Goal: Use online tool/utility

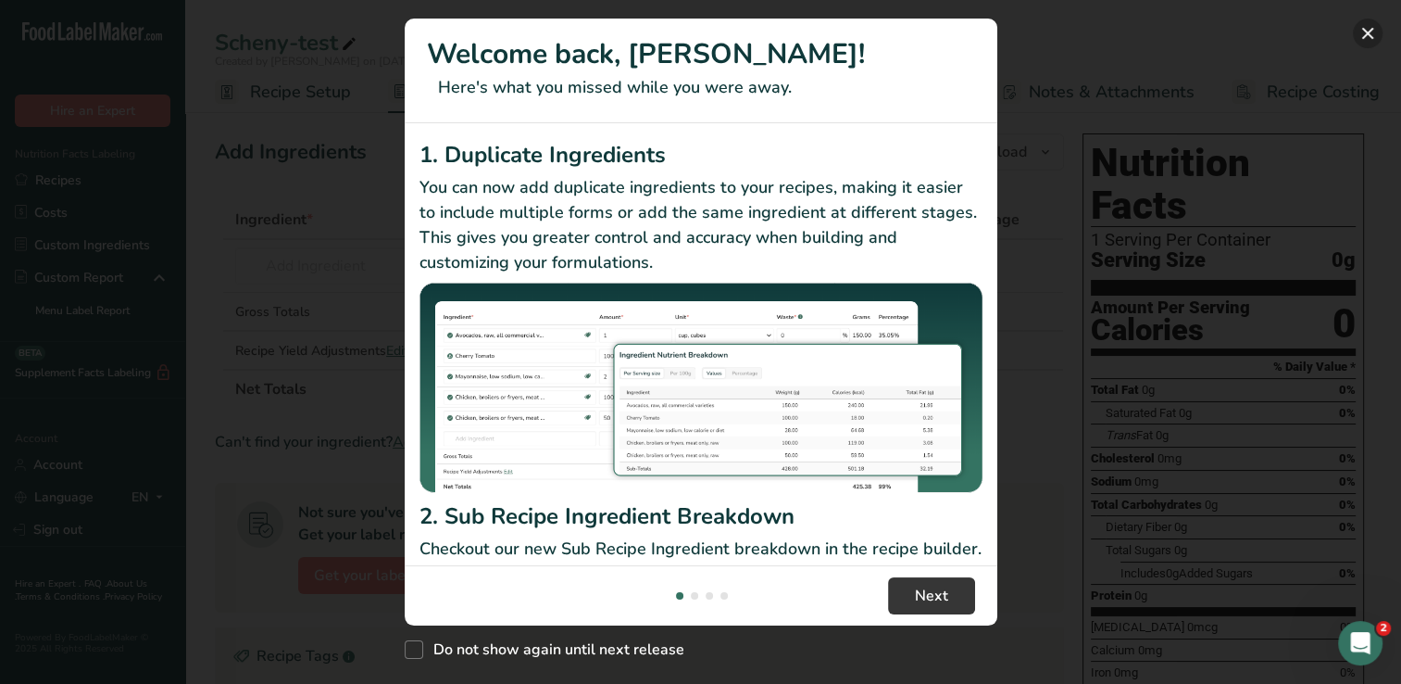
click at [668, 32] on button "New Features" at bounding box center [1368, 34] width 30 height 30
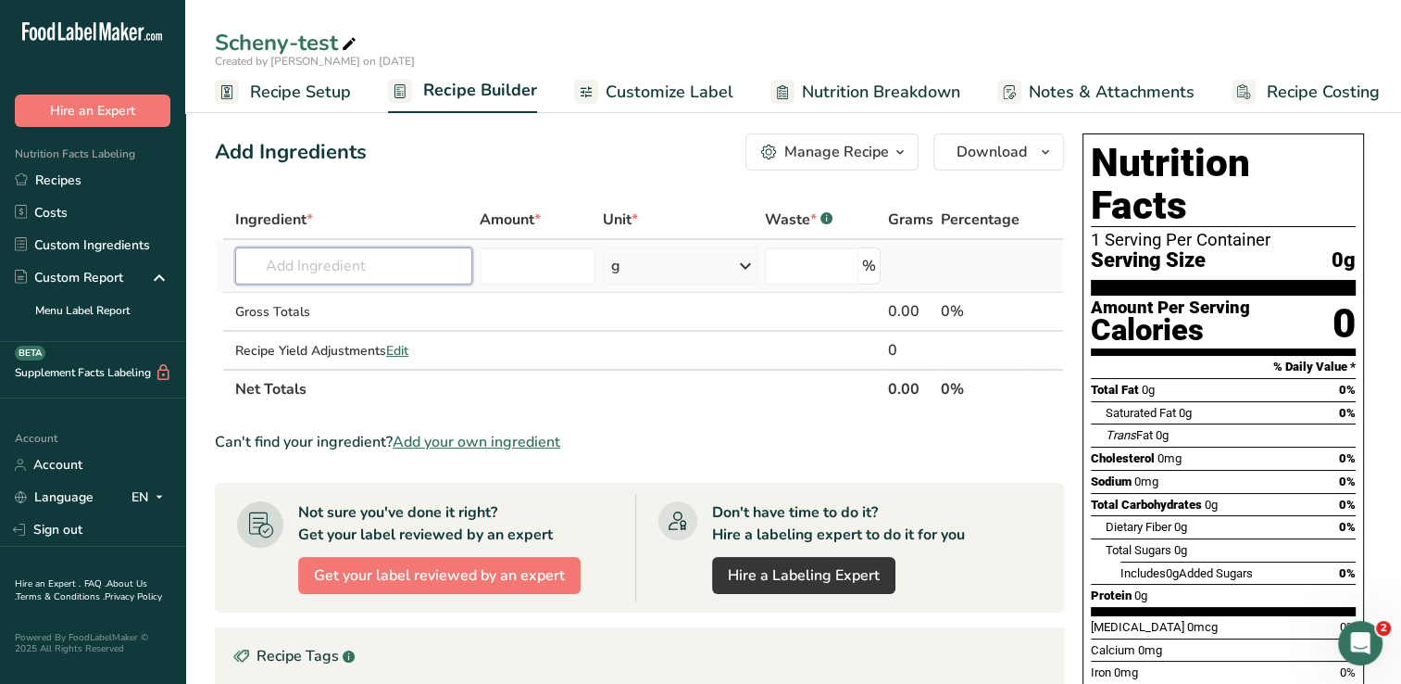
click at [362, 276] on input "text" at bounding box center [353, 265] width 237 height 37
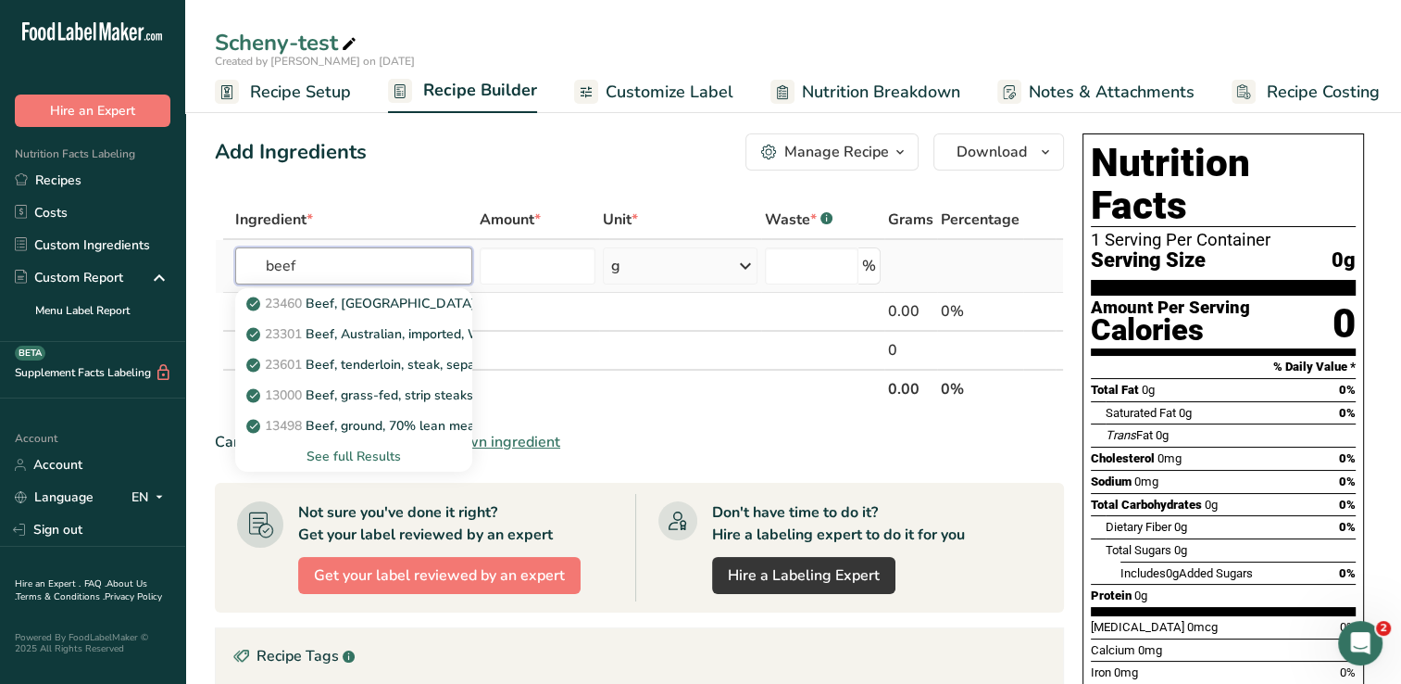
type input "beef"
click at [358, 455] on div "See full Results" at bounding box center [353, 455] width 207 height 19
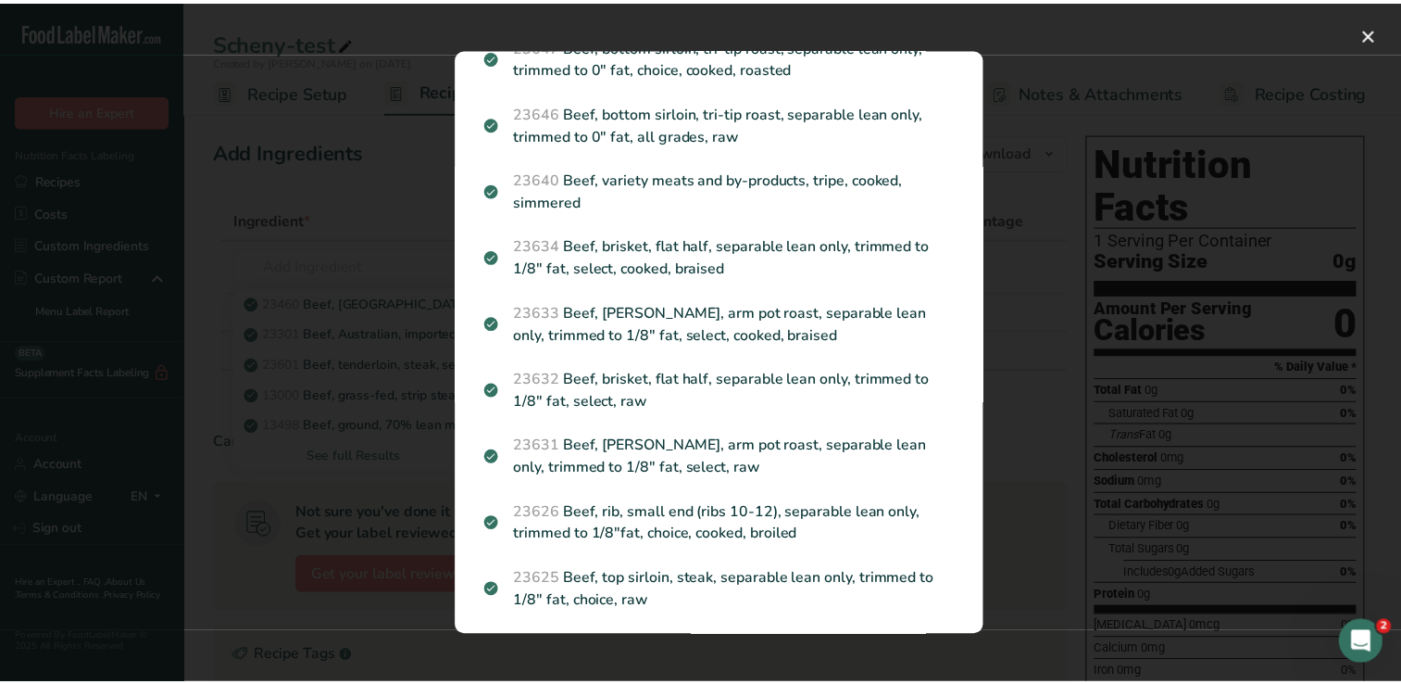
scroll to position [1556, 0]
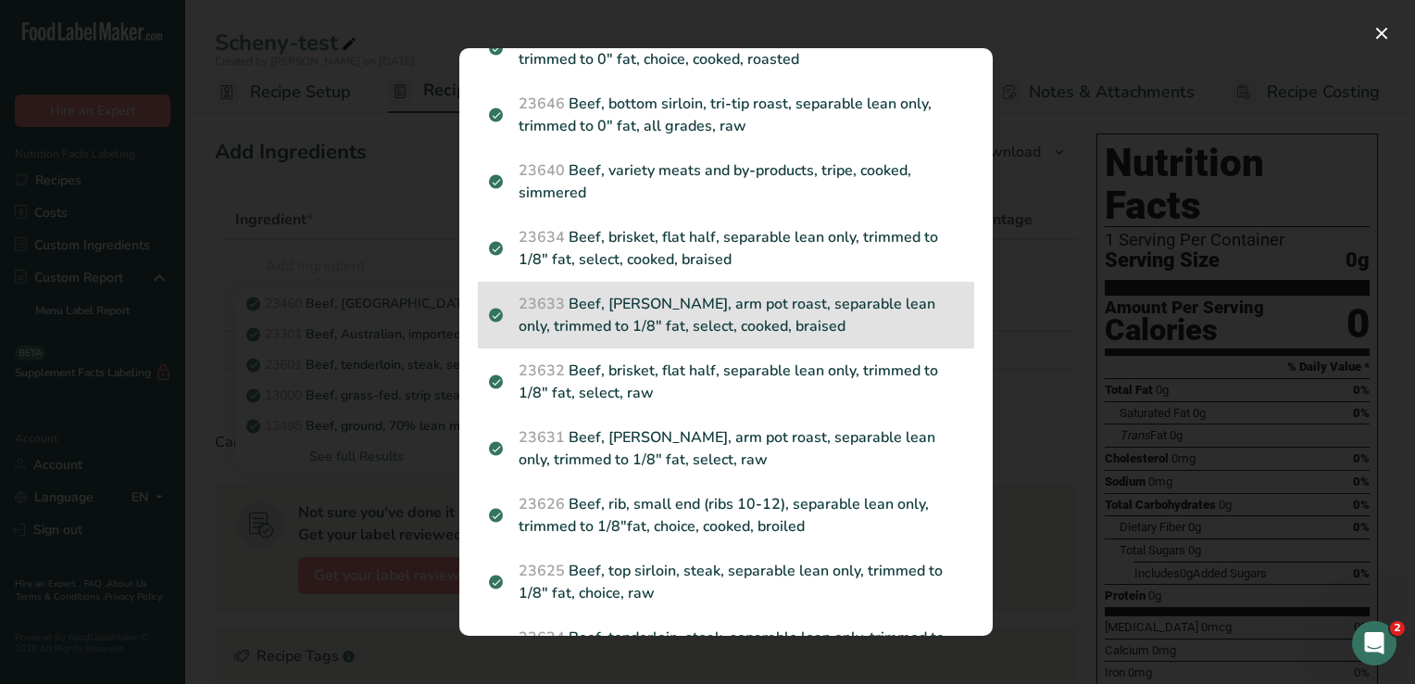
click at [668, 337] on p "23633 Beef, [PERSON_NAME], arm pot roast, separable lean only, trimmed to 1/8" …" at bounding box center [726, 315] width 474 height 44
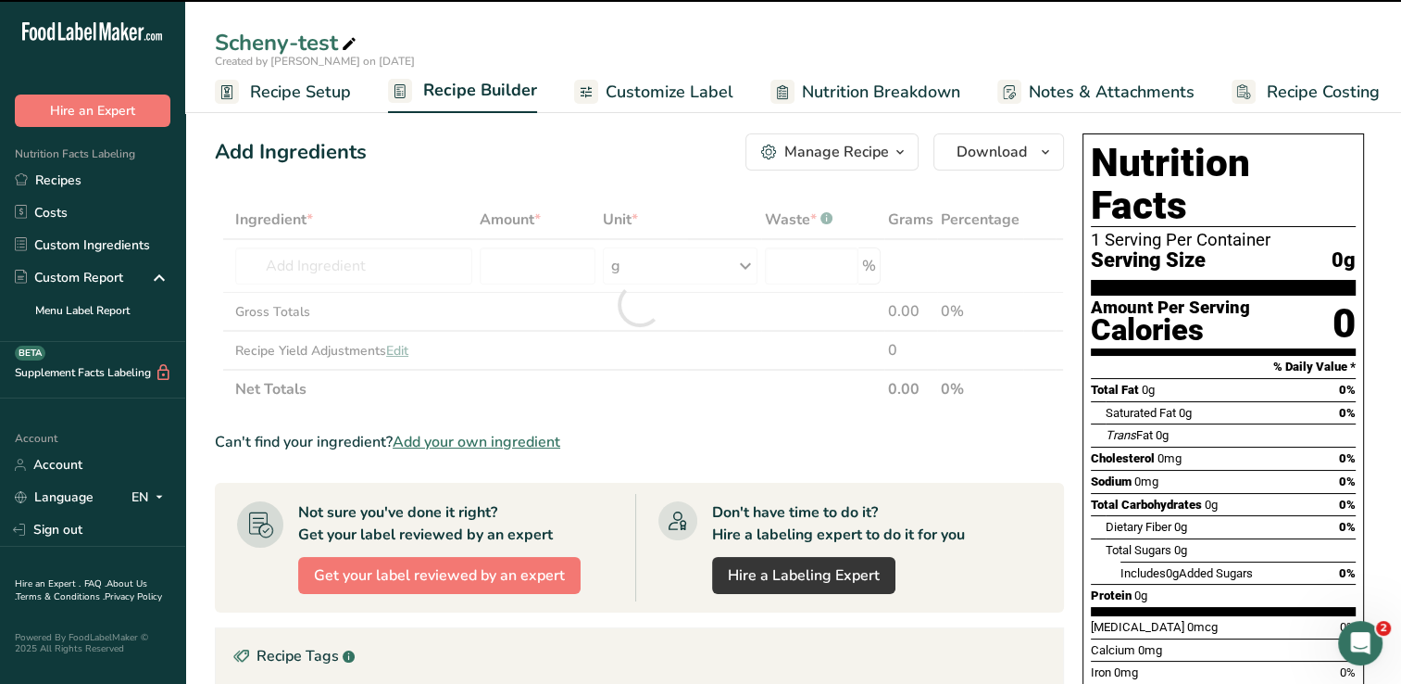
type input "0"
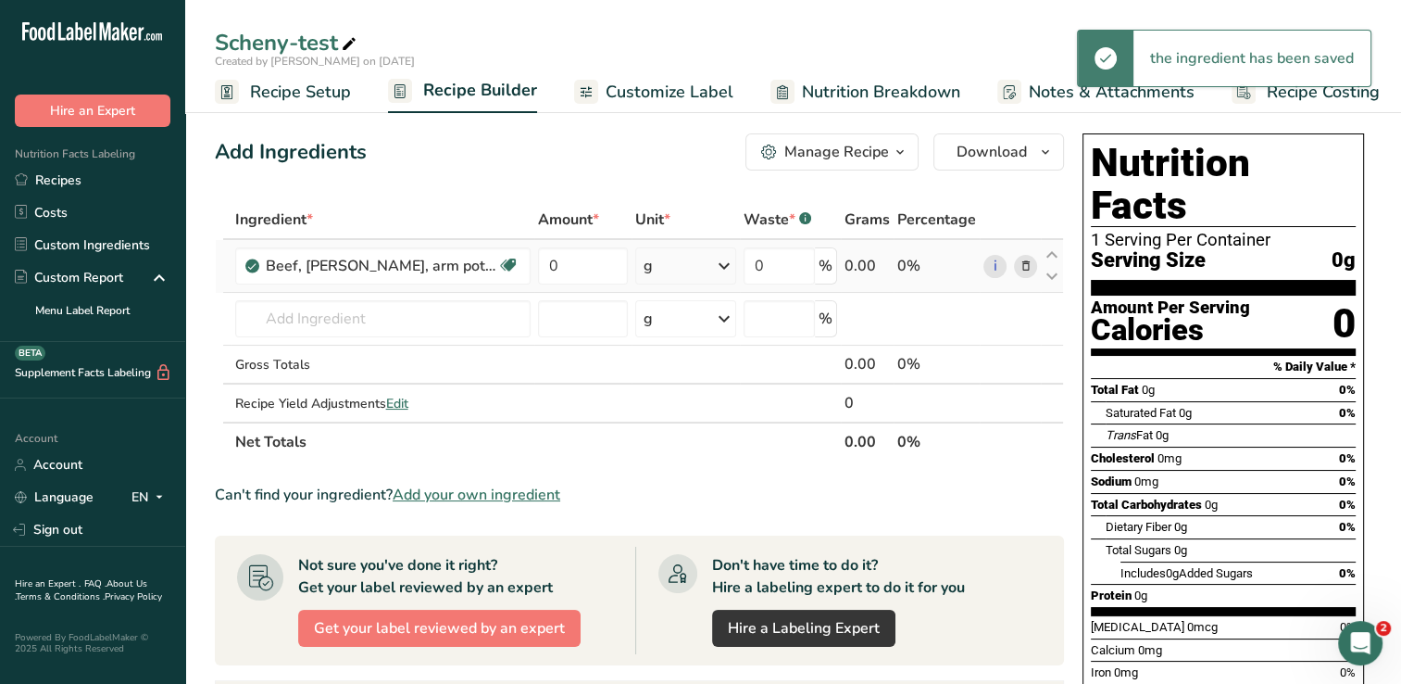
click at [668, 265] on icon at bounding box center [724, 265] width 22 height 33
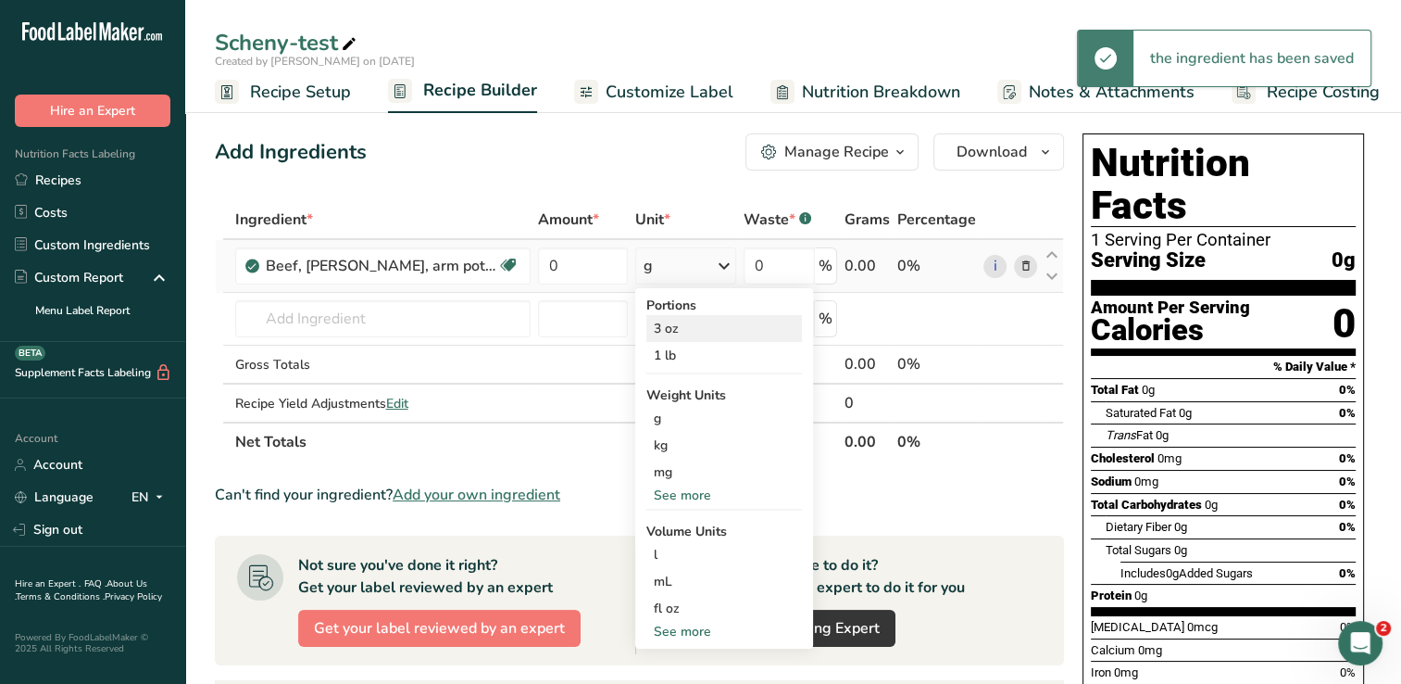
click at [668, 323] on div "3 oz" at bounding box center [725, 328] width 156 height 27
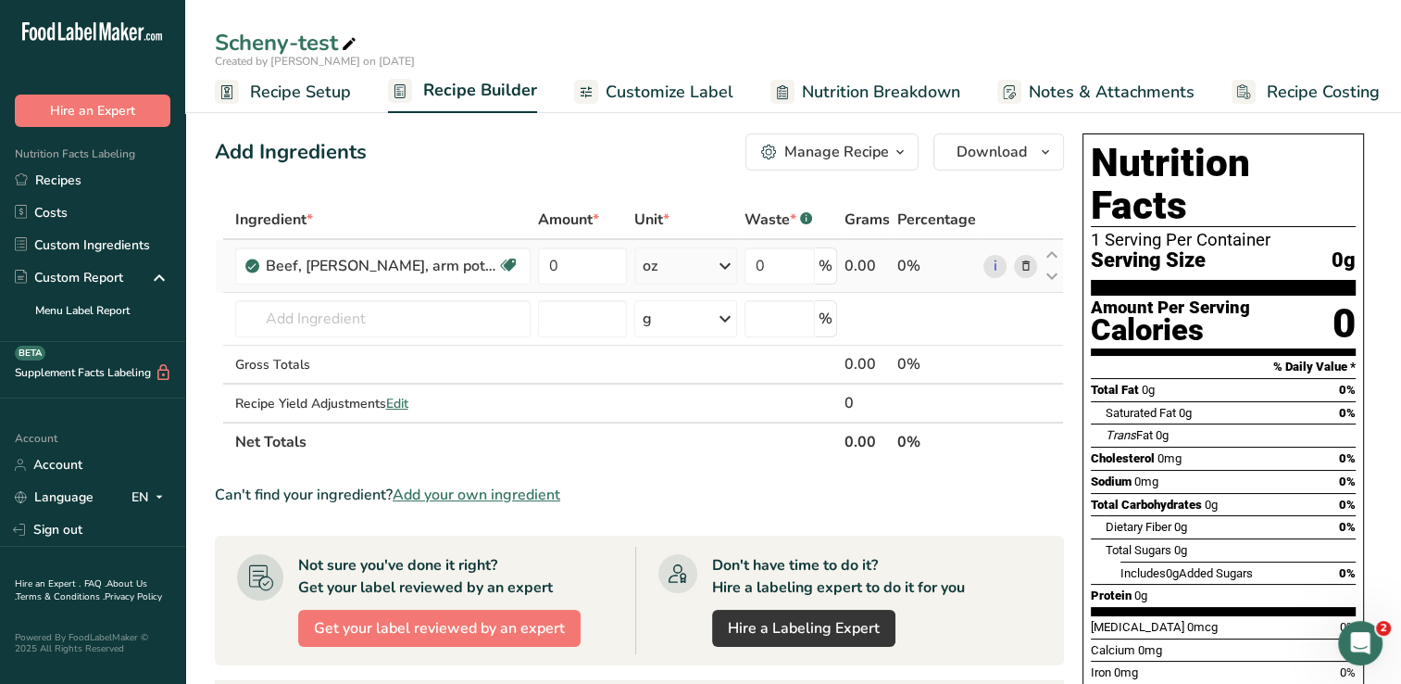
click at [554, 286] on td "0" at bounding box center [582, 266] width 97 height 53
click at [569, 271] on input "0" at bounding box center [583, 265] width 90 height 37
type input "3"
click at [597, 172] on div "Add Ingredients Manage Recipe Delete Recipe Duplicate Recipe Scale Recipe Save …" at bounding box center [645, 632] width 861 height 1013
